Goal: Task Accomplishment & Management: Manage account settings

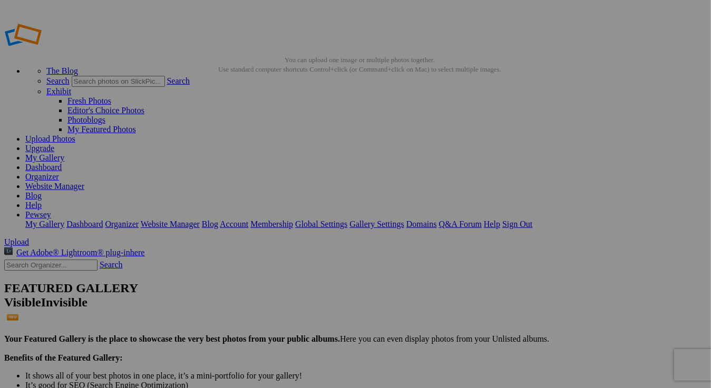
click at [59, 172] on link "Organizer" at bounding box center [42, 176] width 34 height 9
drag, startPoint x: 477, startPoint y: 161, endPoint x: 659, endPoint y: 181, distance: 182.8
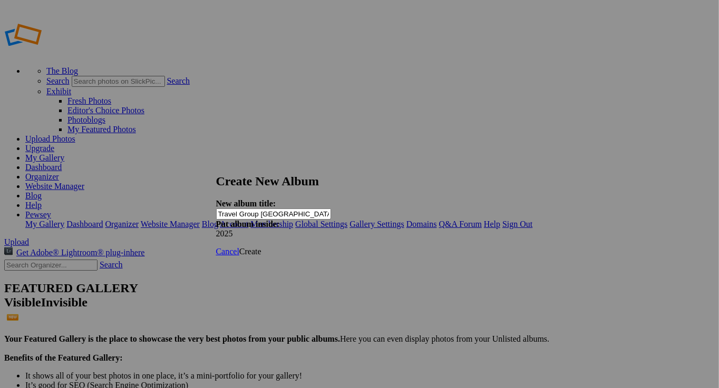
type input "Travel Group [GEOGRAPHIC_DATA]"
click at [261, 247] on span "Create" at bounding box center [250, 251] width 22 height 9
